Goal: Communication & Community: Answer question/provide support

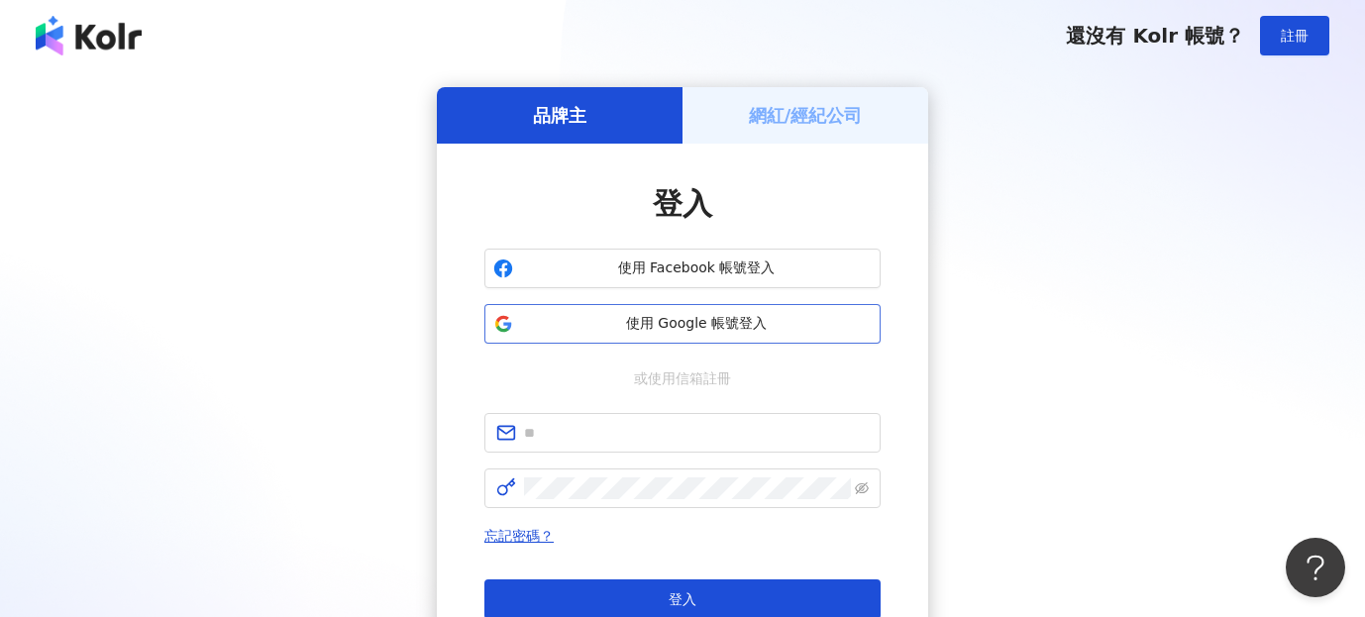
click at [754, 316] on span "使用 Google 帳號登入" at bounding box center [696, 324] width 351 height 20
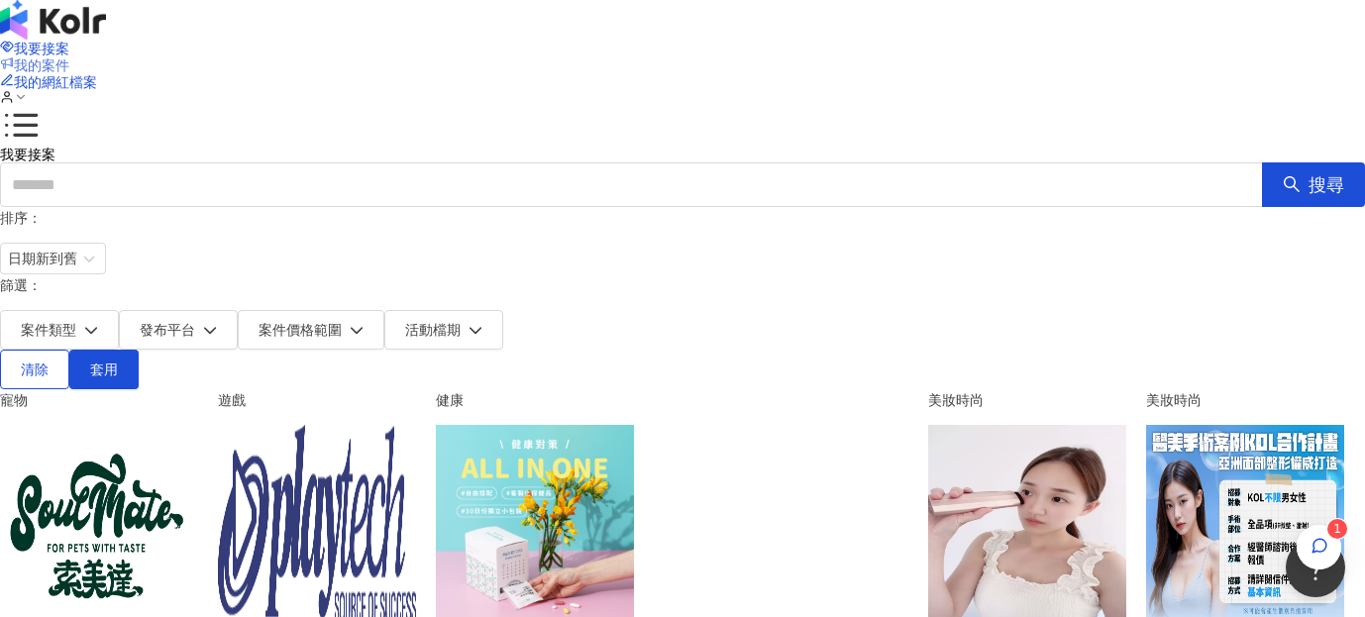
click at [69, 57] on span "我的案件" at bounding box center [41, 65] width 55 height 16
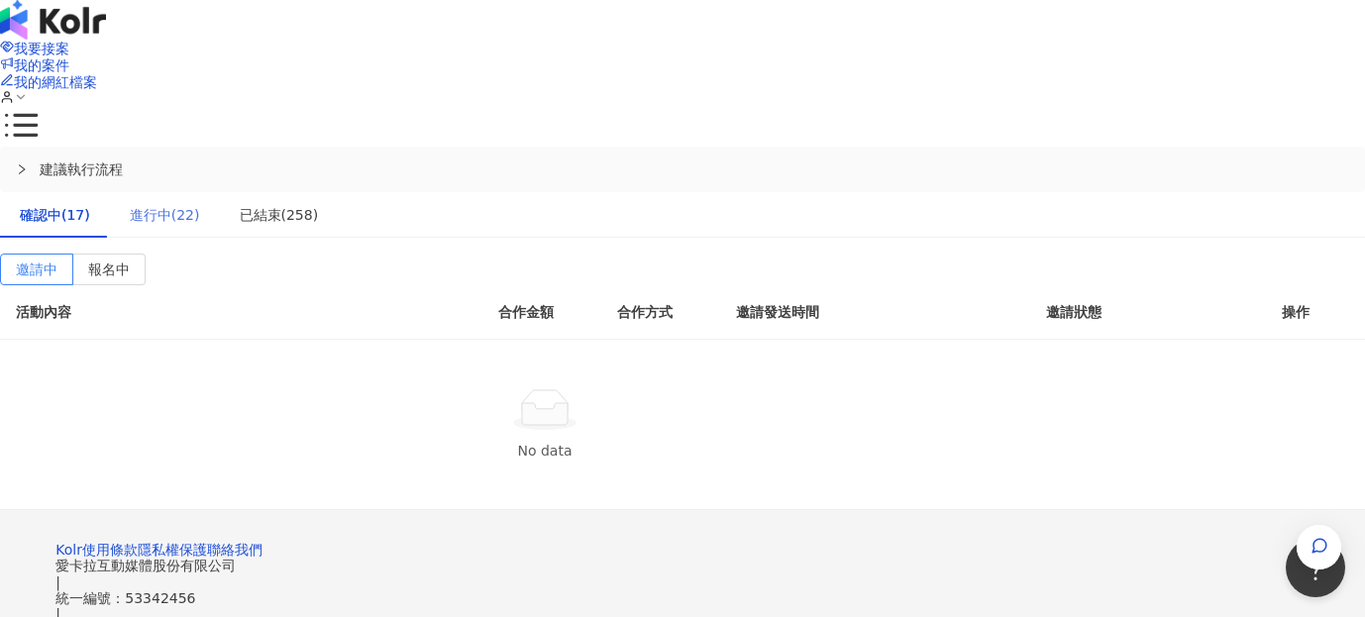
click at [220, 192] on div "進行中(22)" at bounding box center [165, 215] width 110 height 46
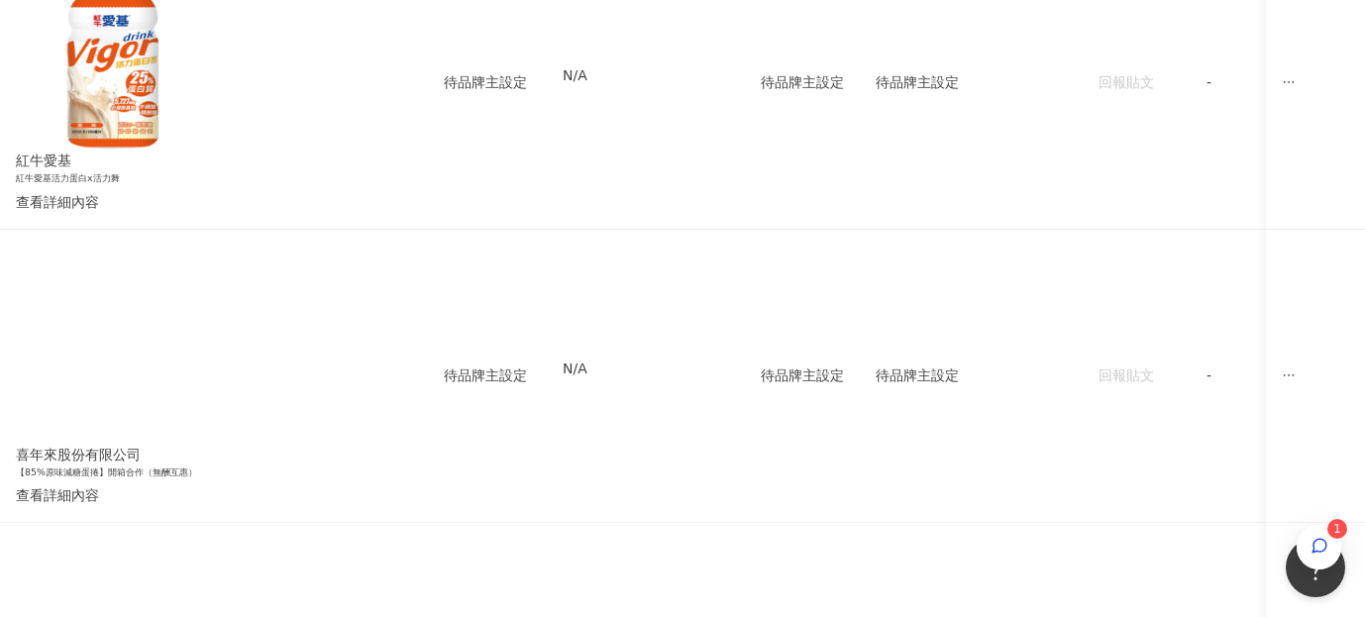
scroll to position [549, 0]
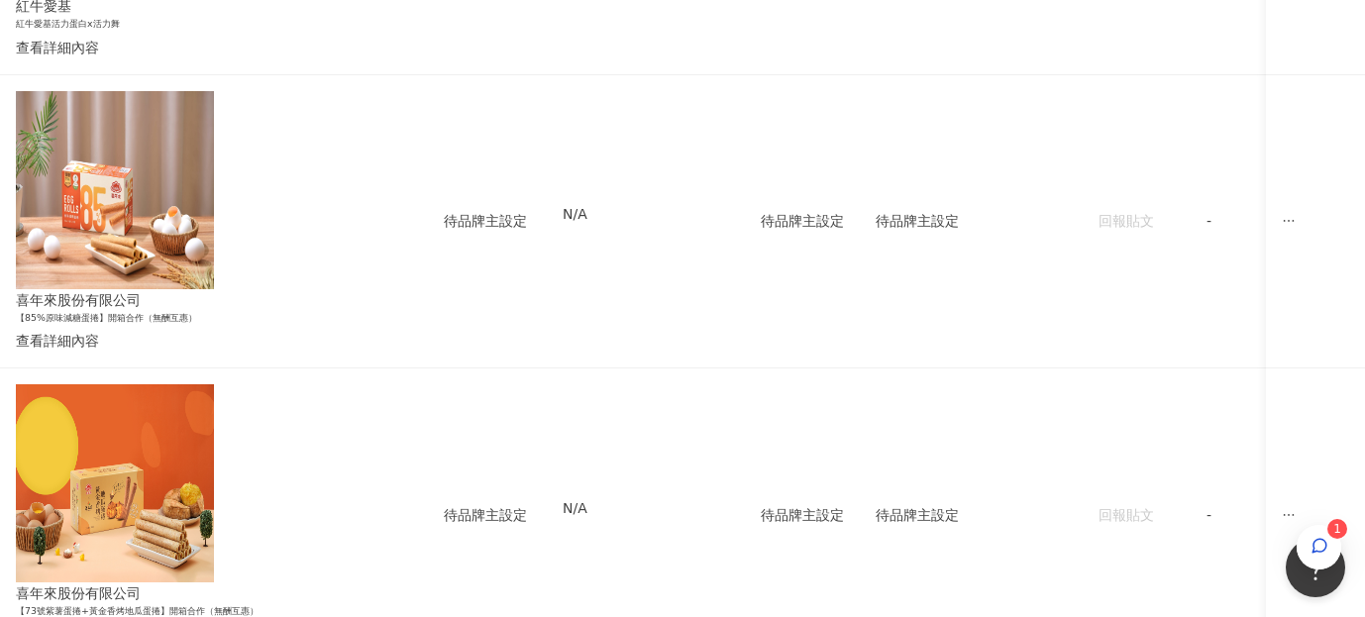
click at [1194, 356] on div "傳訊 1" at bounding box center [1194, 355] width 69 height 22
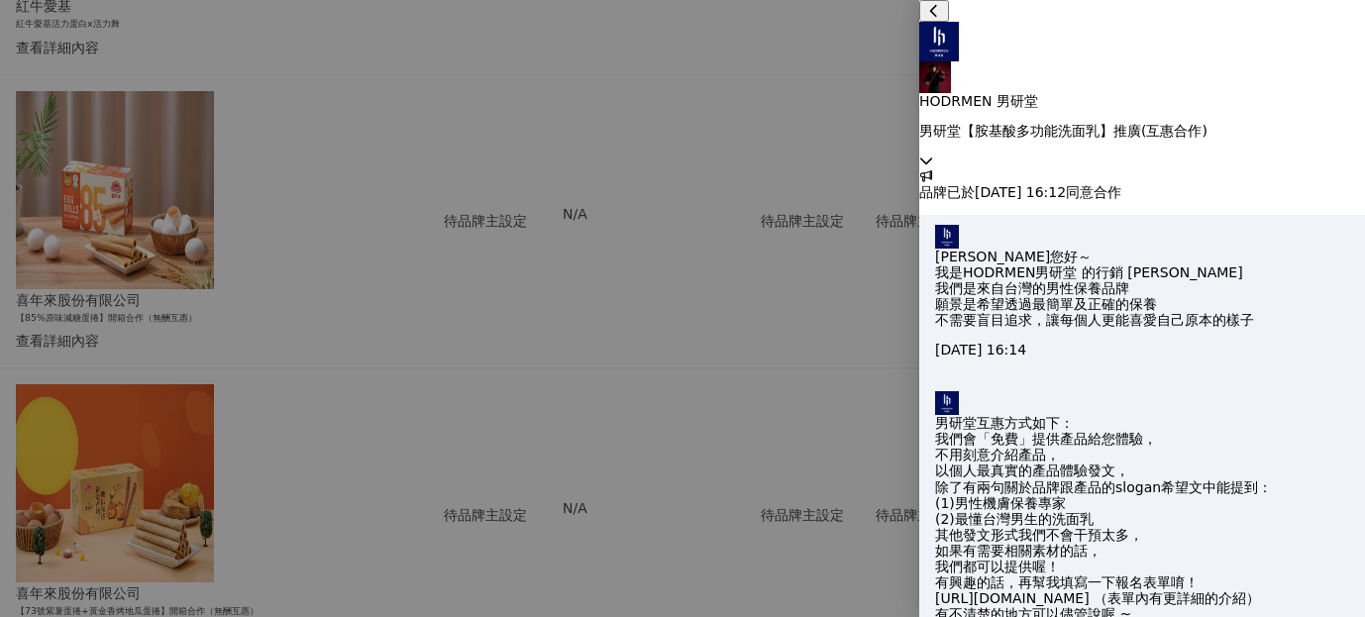
scroll to position [1908, 0]
type textarea "**********"
click at [723, 447] on div at bounding box center [682, 308] width 1365 height 617
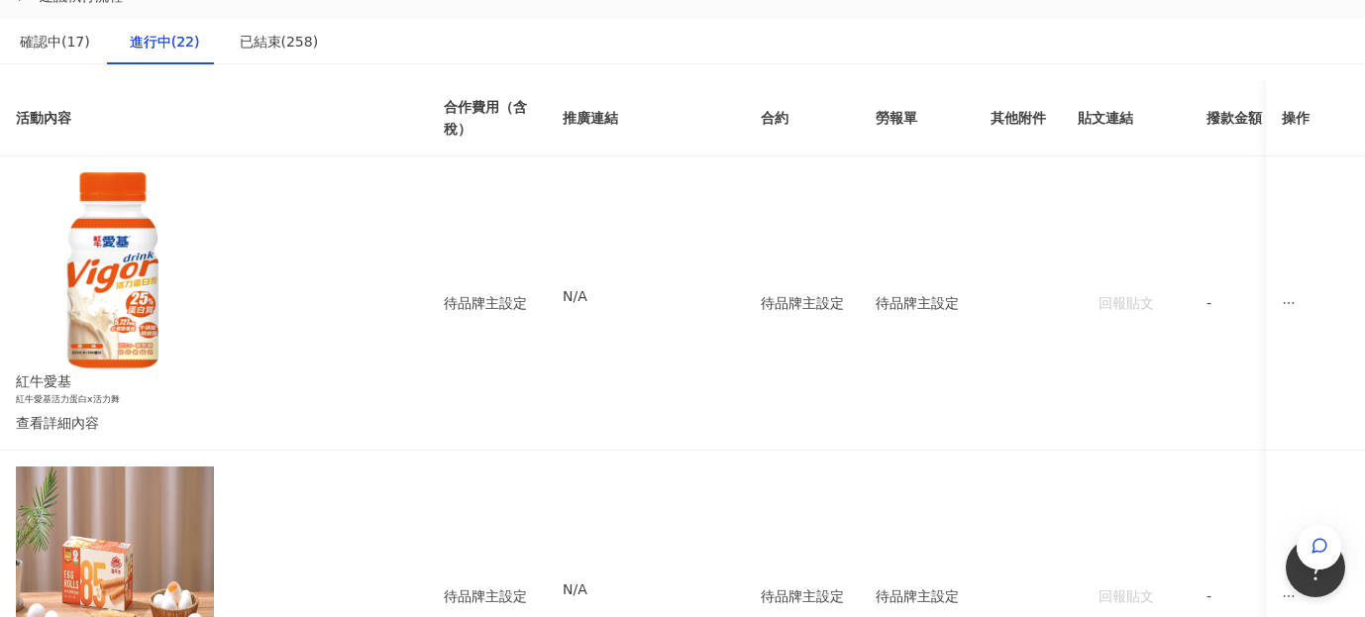
scroll to position [0, 0]
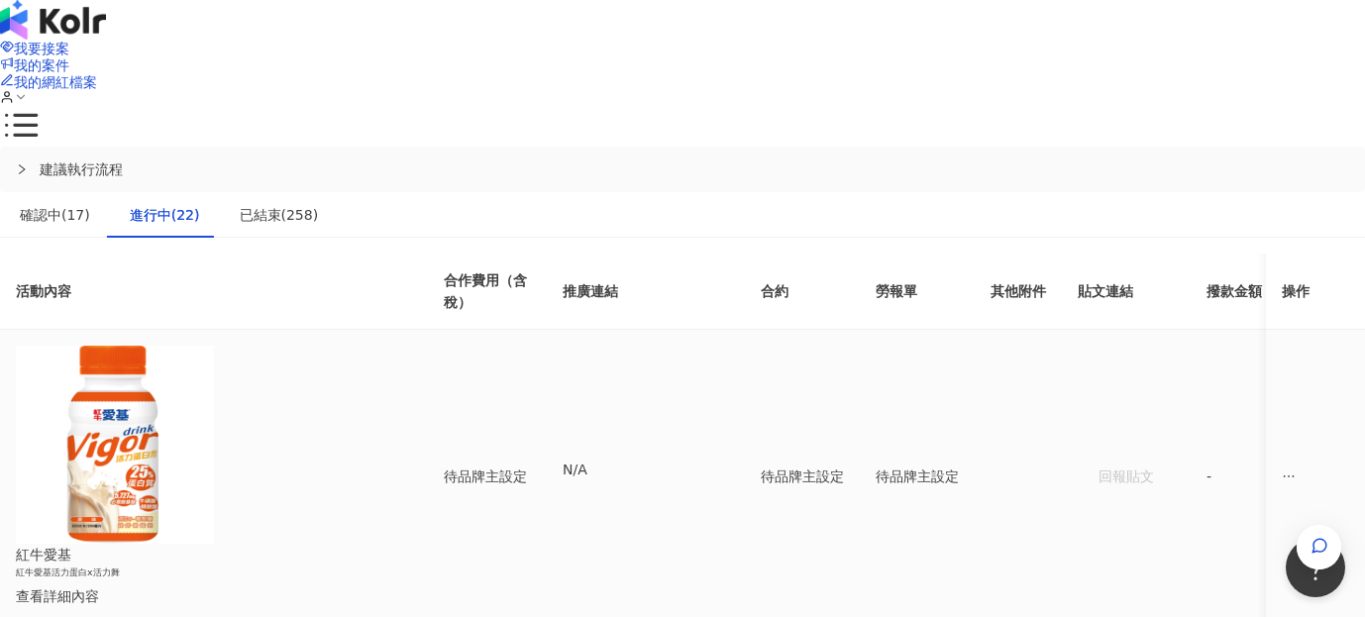
click at [349, 585] on div "查看詳細內容" at bounding box center [198, 596] width 364 height 22
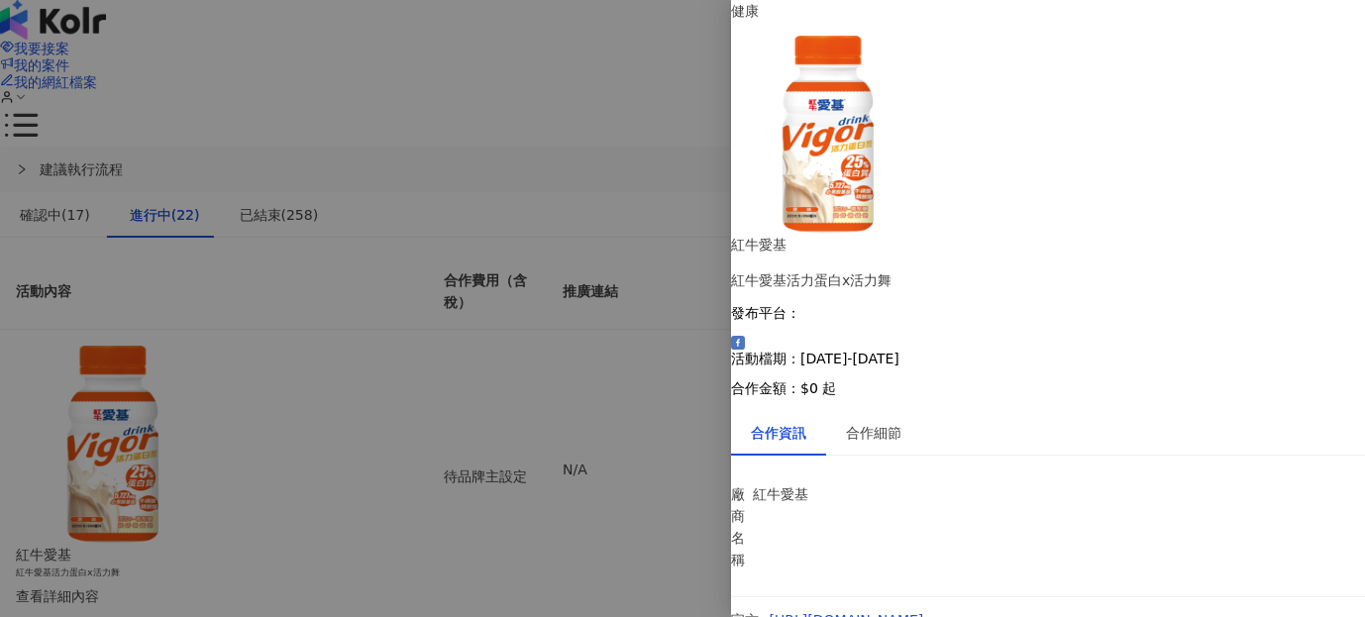
scroll to position [164, 0]
click at [589, 409] on div at bounding box center [682, 308] width 1365 height 617
